Goal: Check status: Check status

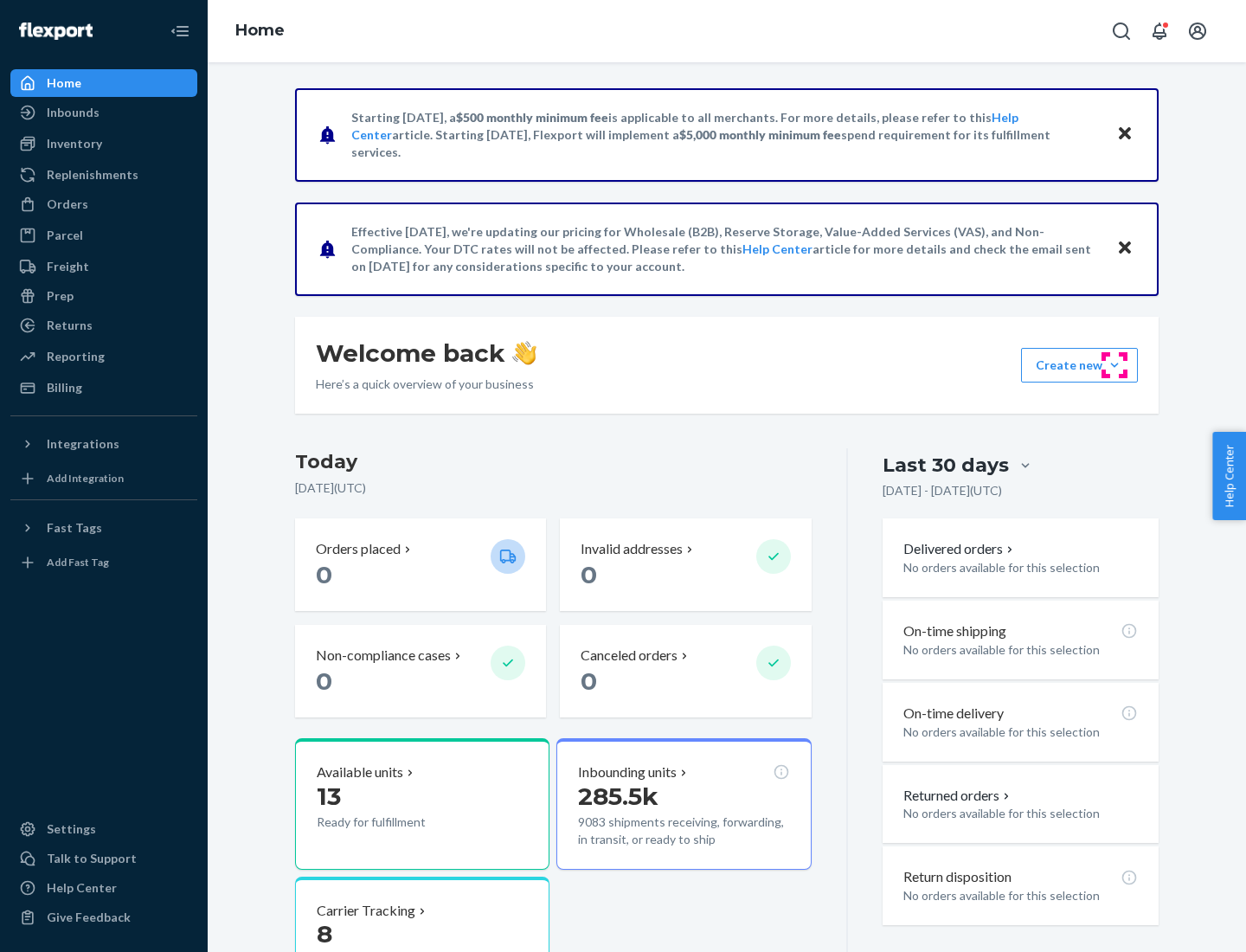
click at [1114, 365] on button "Create new Create new inbound Create new order Create new product" at bounding box center [1078, 365] width 117 height 34
click at [71, 112] on div "Inbounds" at bounding box center [72, 112] width 52 height 17
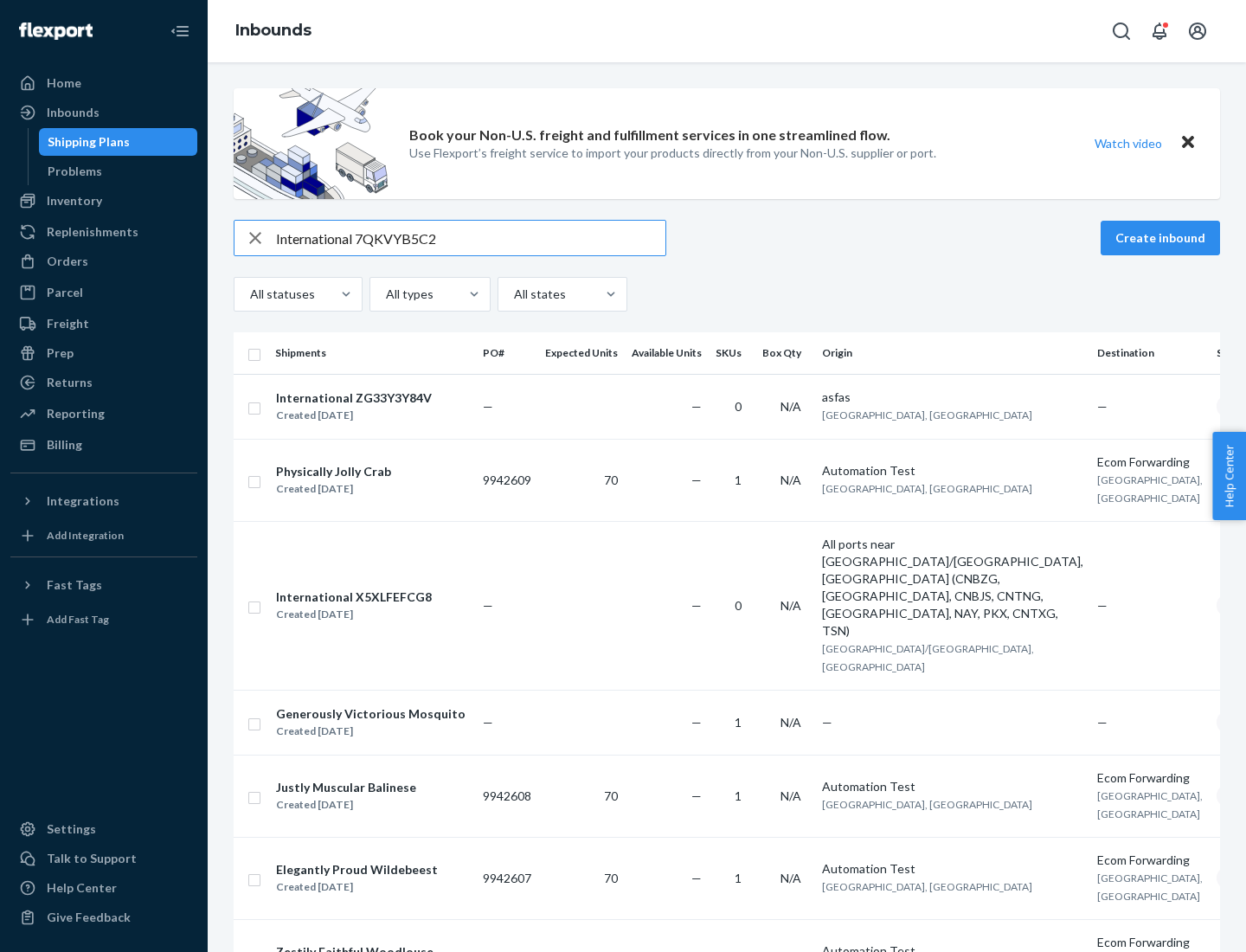
type input "International 7QKVYB5C29"
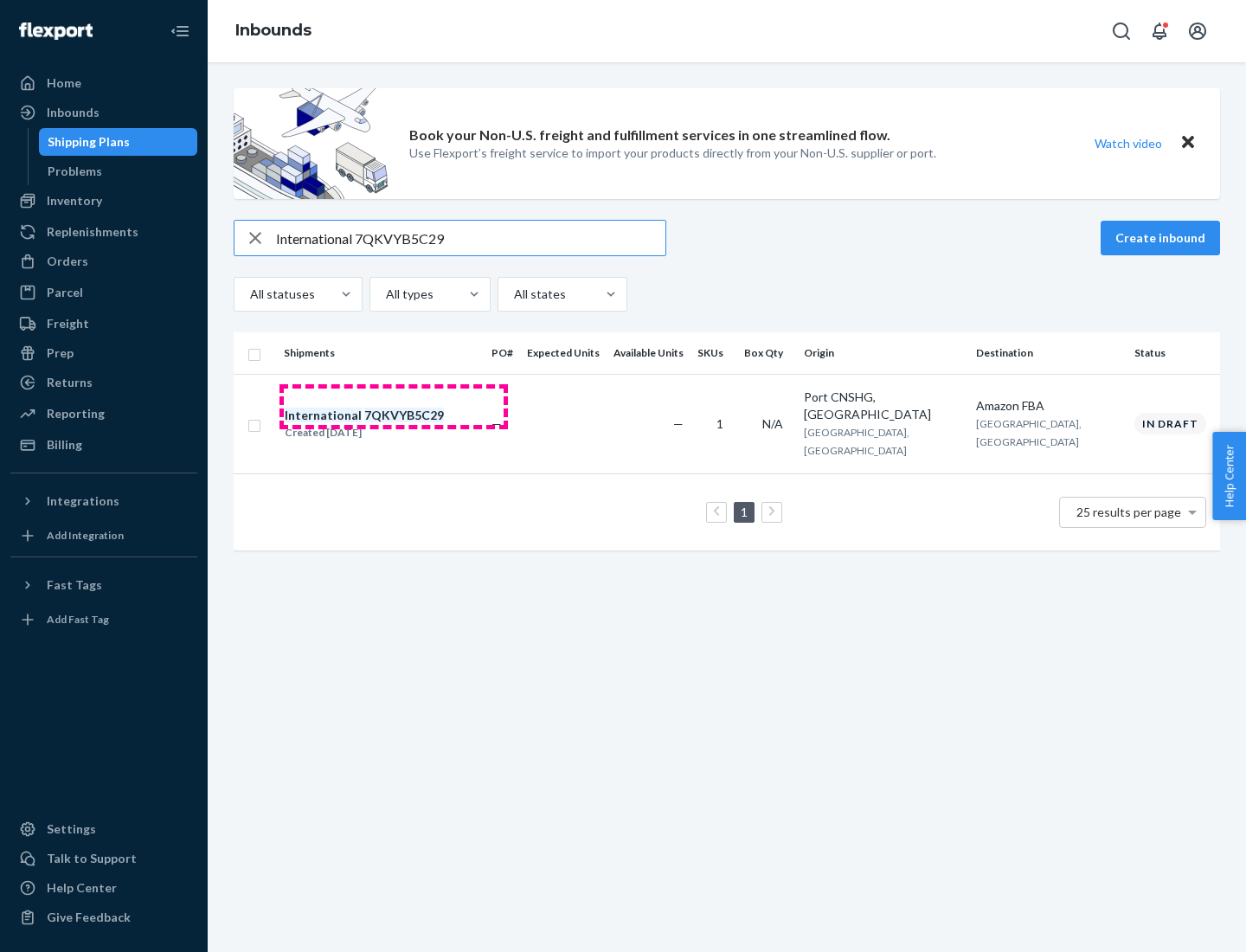
click at [393, 424] on div "Created [DATE]" at bounding box center [364, 432] width 159 height 17
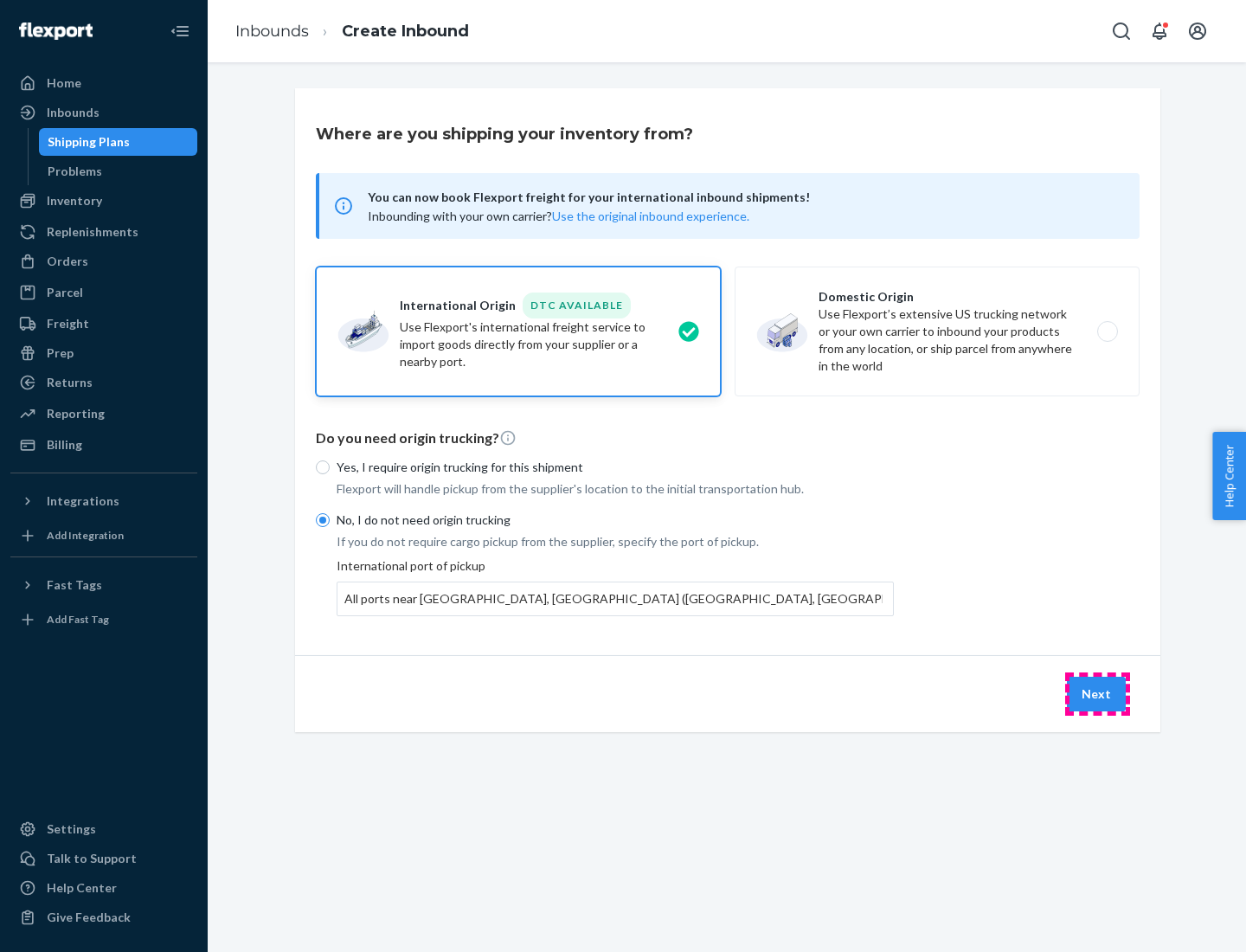
click at [1097, 693] on button "Next" at bounding box center [1096, 694] width 59 height 34
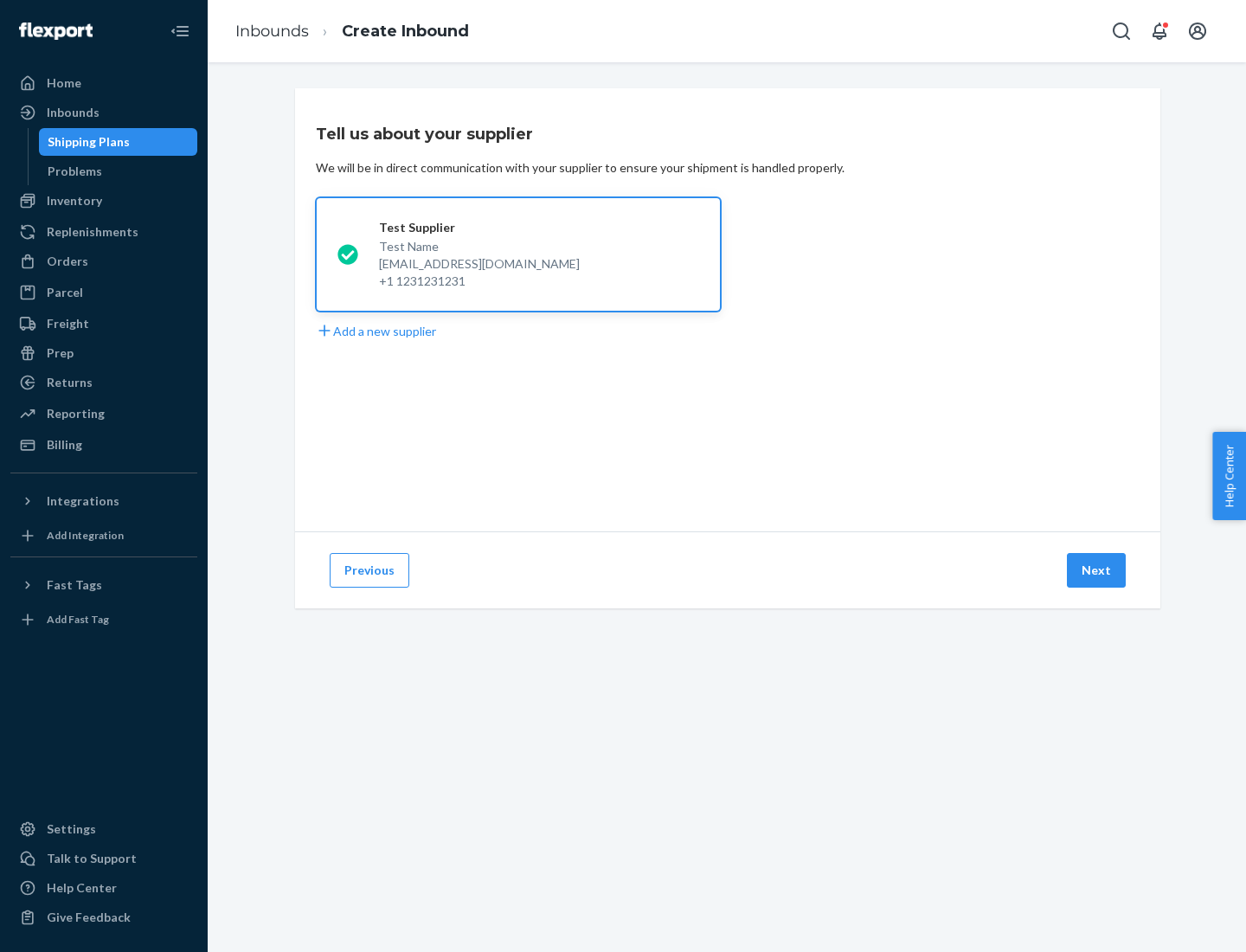
click at [1097, 570] on button "Next" at bounding box center [1096, 570] width 59 height 34
